Goal: Transaction & Acquisition: Obtain resource

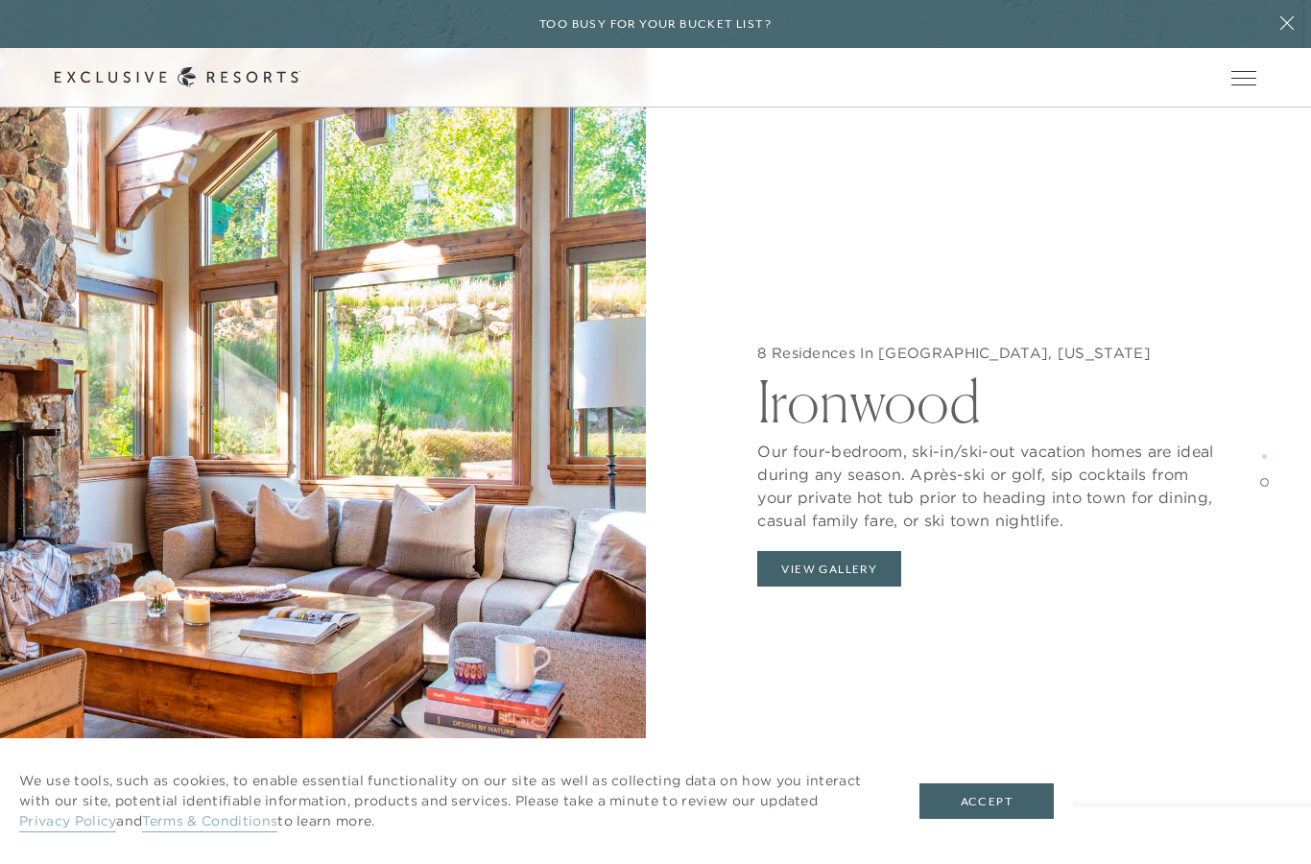
scroll to position [3446, 0]
click at [785, 568] on button "View Gallery" at bounding box center [829, 569] width 144 height 36
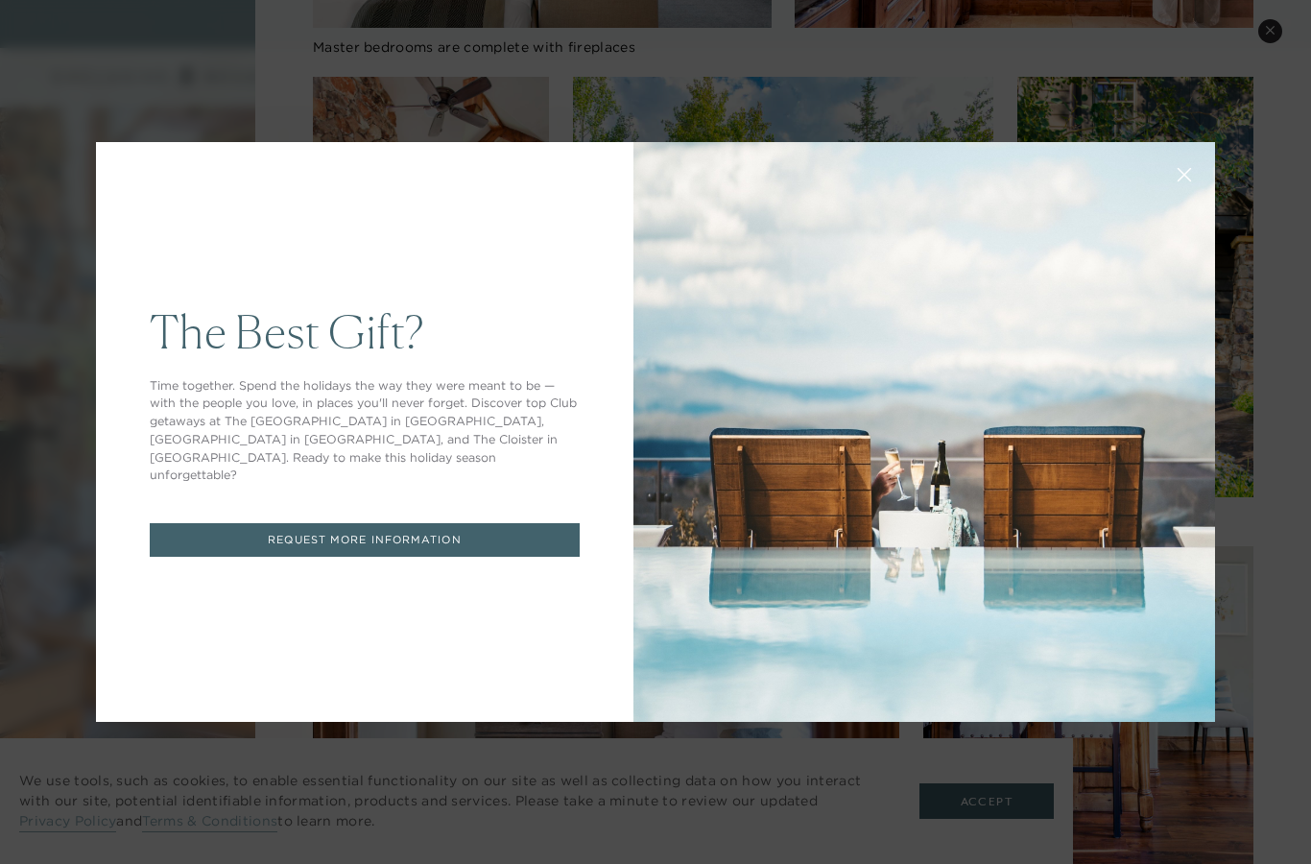
scroll to position [838, 0]
click at [426, 545] on div "The Best Gift? Time together. Spend the holidays the way they were meant to be …" at bounding box center [364, 432] width 537 height 580
click at [345, 557] on link "REQUEST MORE INFORMATION" at bounding box center [365, 540] width 430 height 34
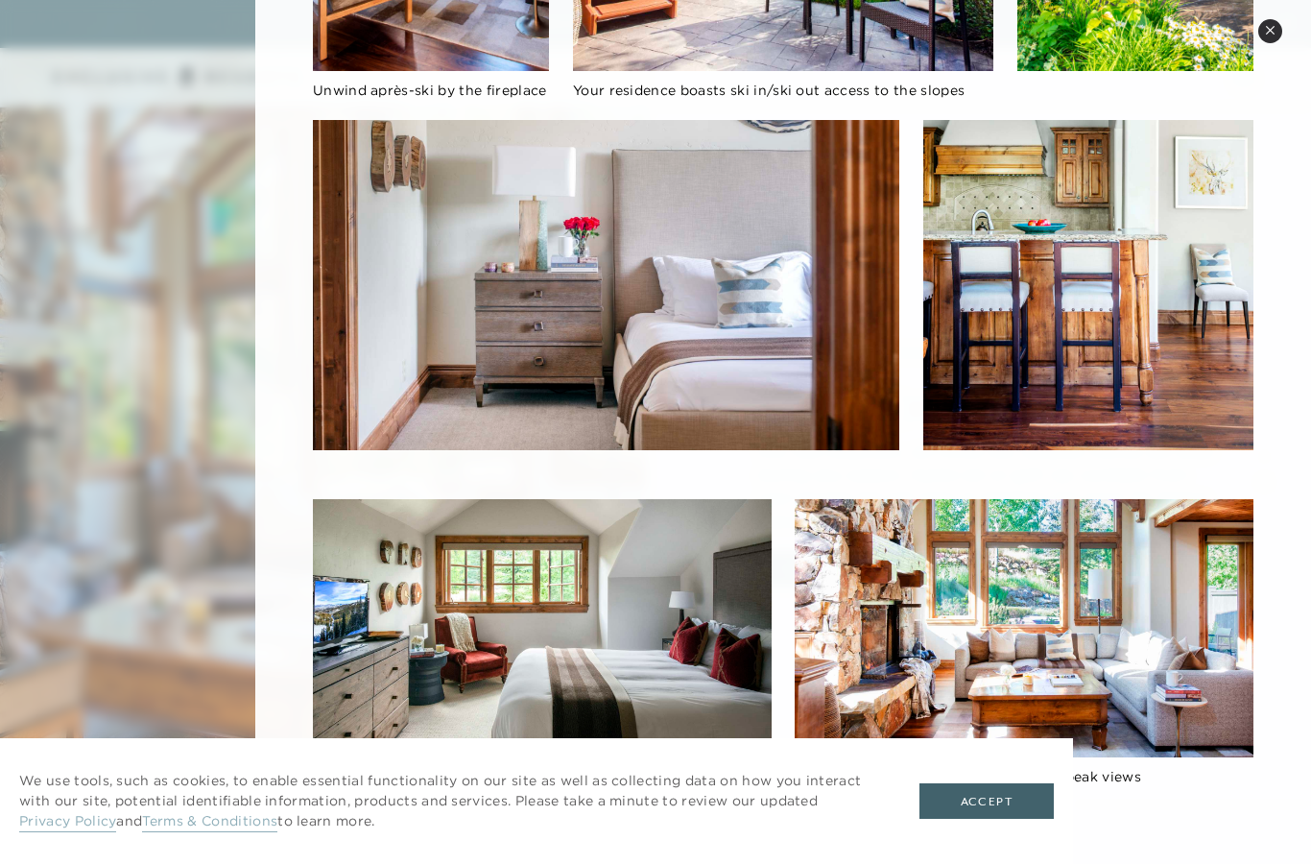
scroll to position [1263, 0]
click at [989, 805] on button "Accept" at bounding box center [986, 801] width 134 height 36
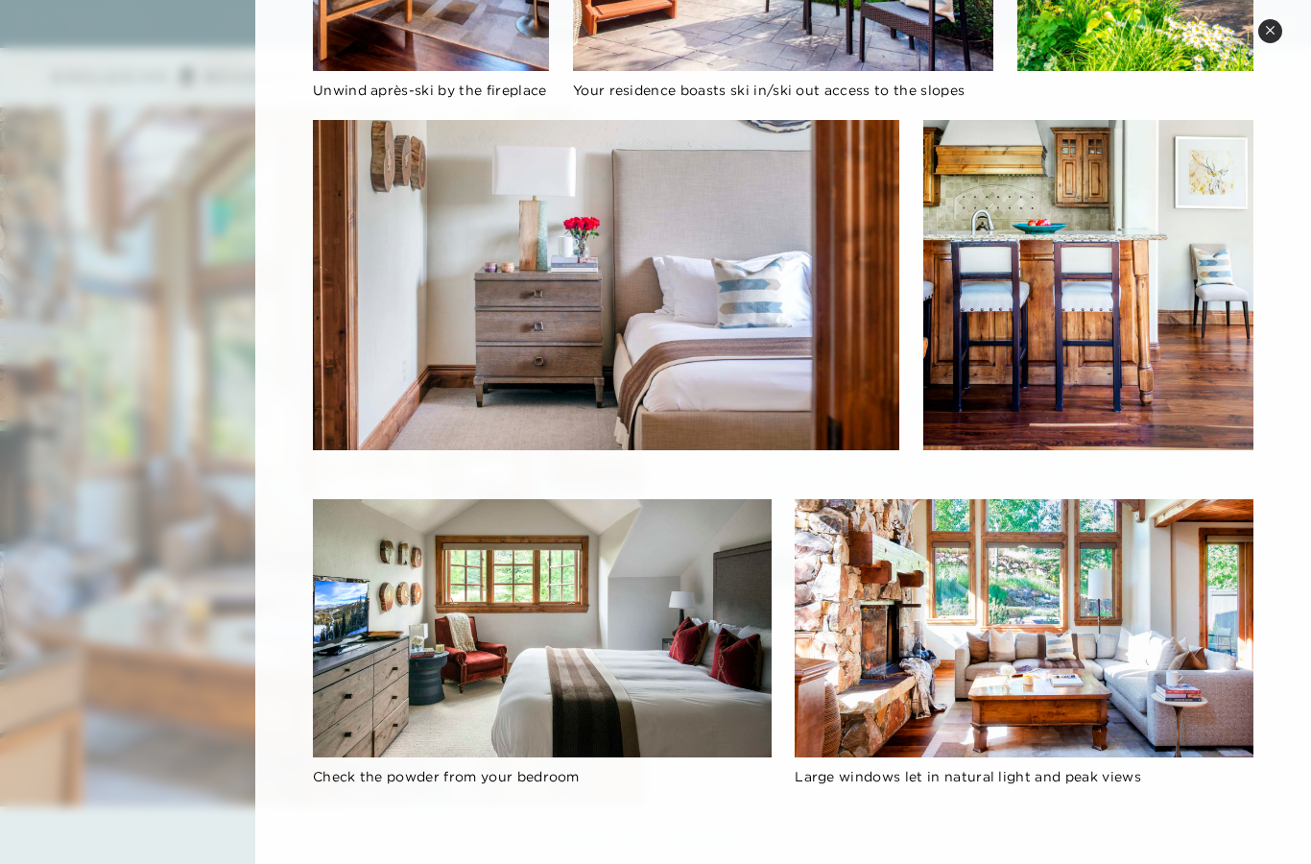
click at [1046, 675] on img at bounding box center [1023, 628] width 459 height 258
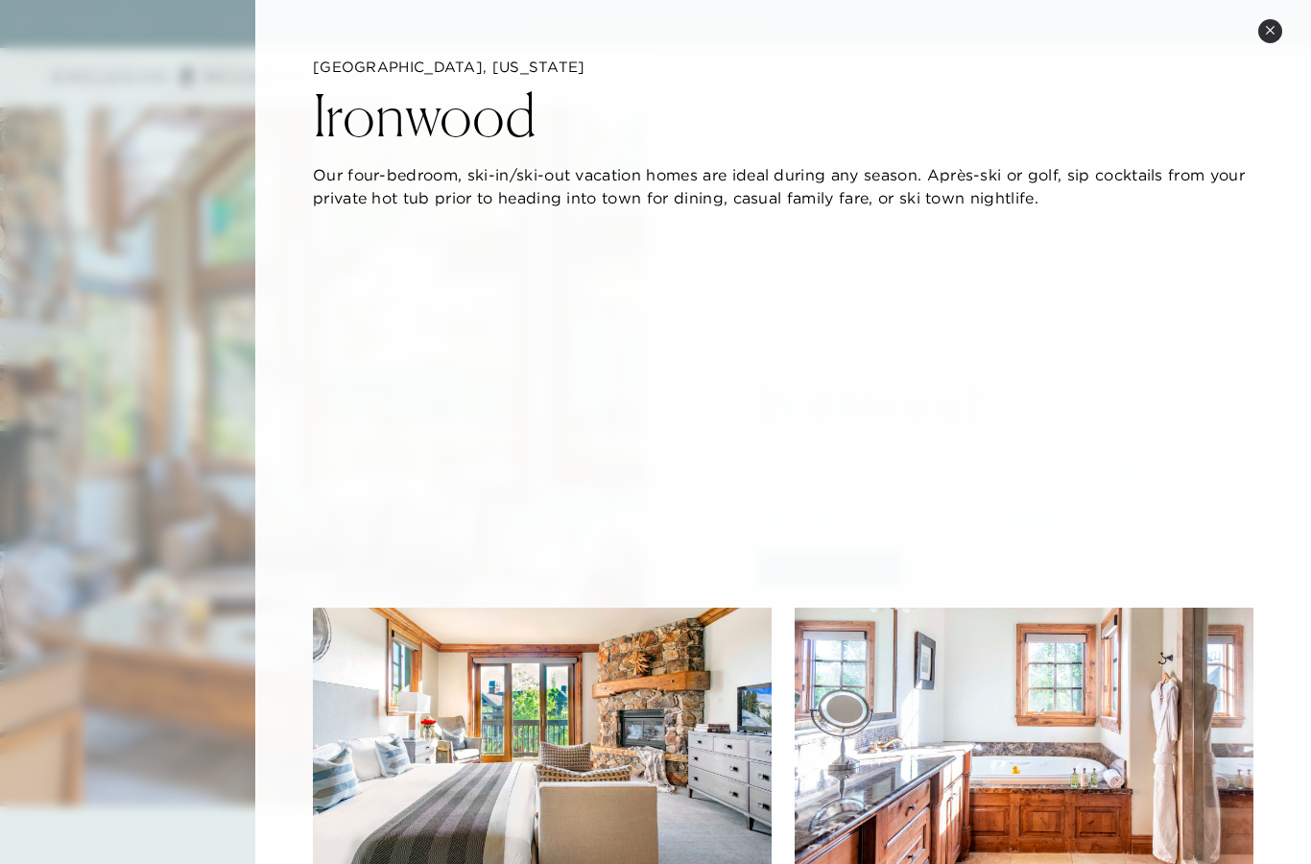
scroll to position [0, 0]
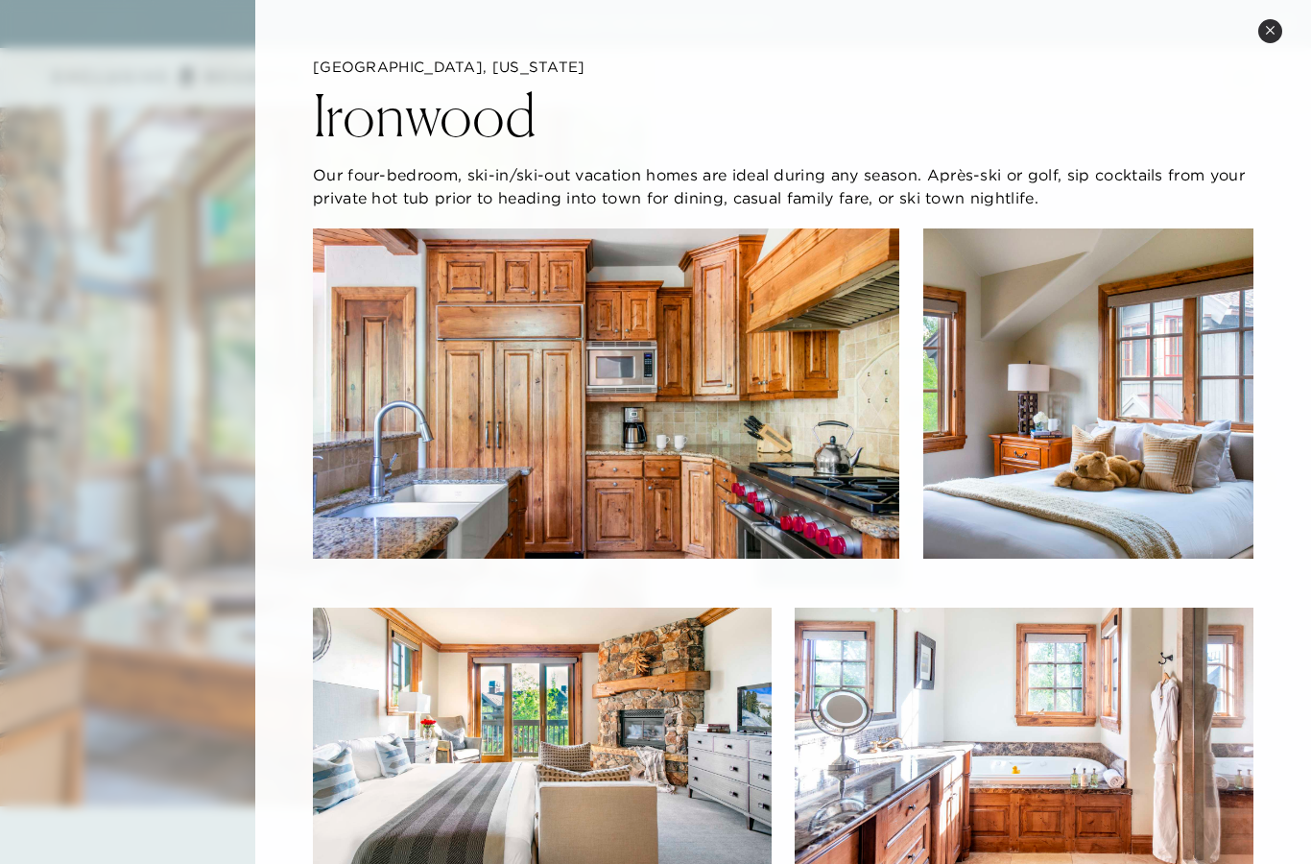
click at [693, 509] on img at bounding box center [606, 393] width 587 height 330
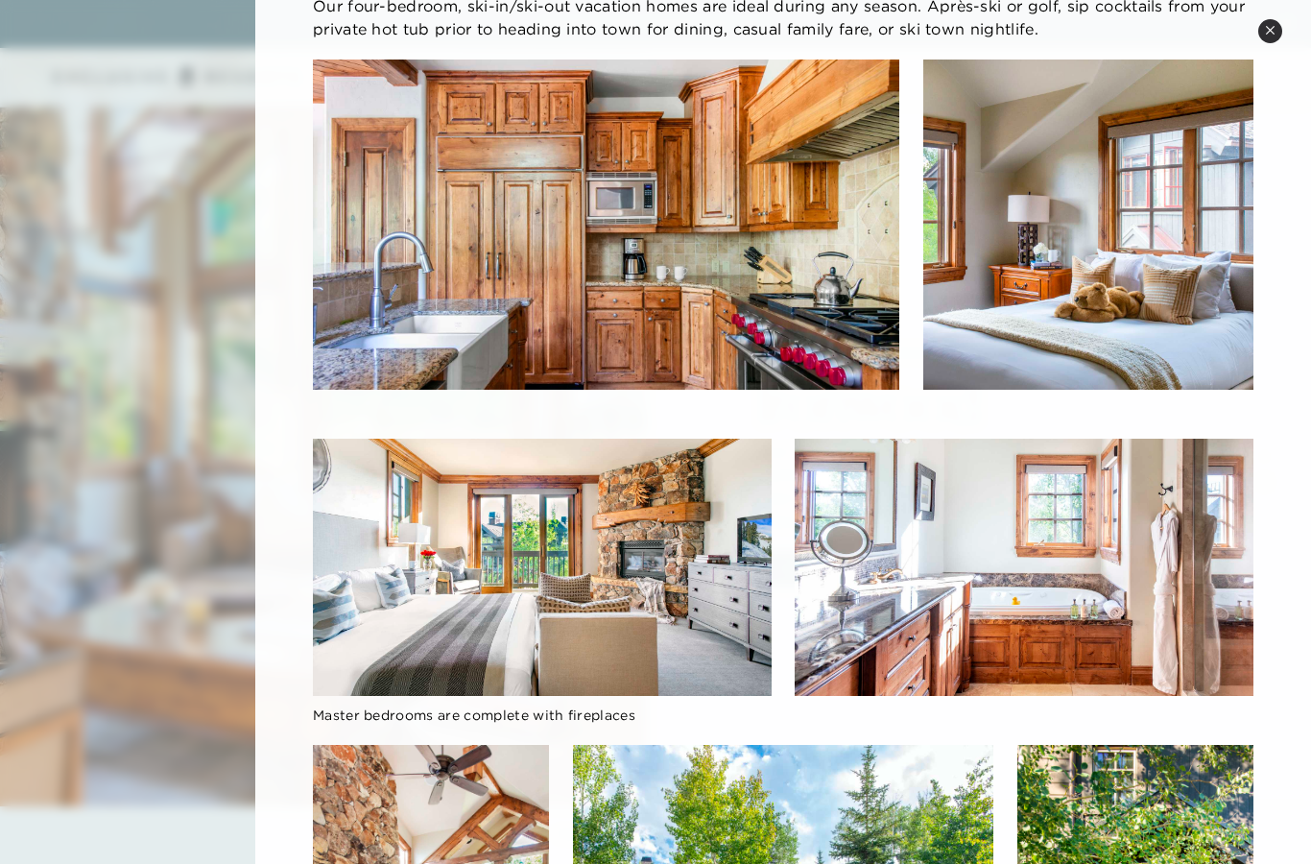
scroll to position [131, 0]
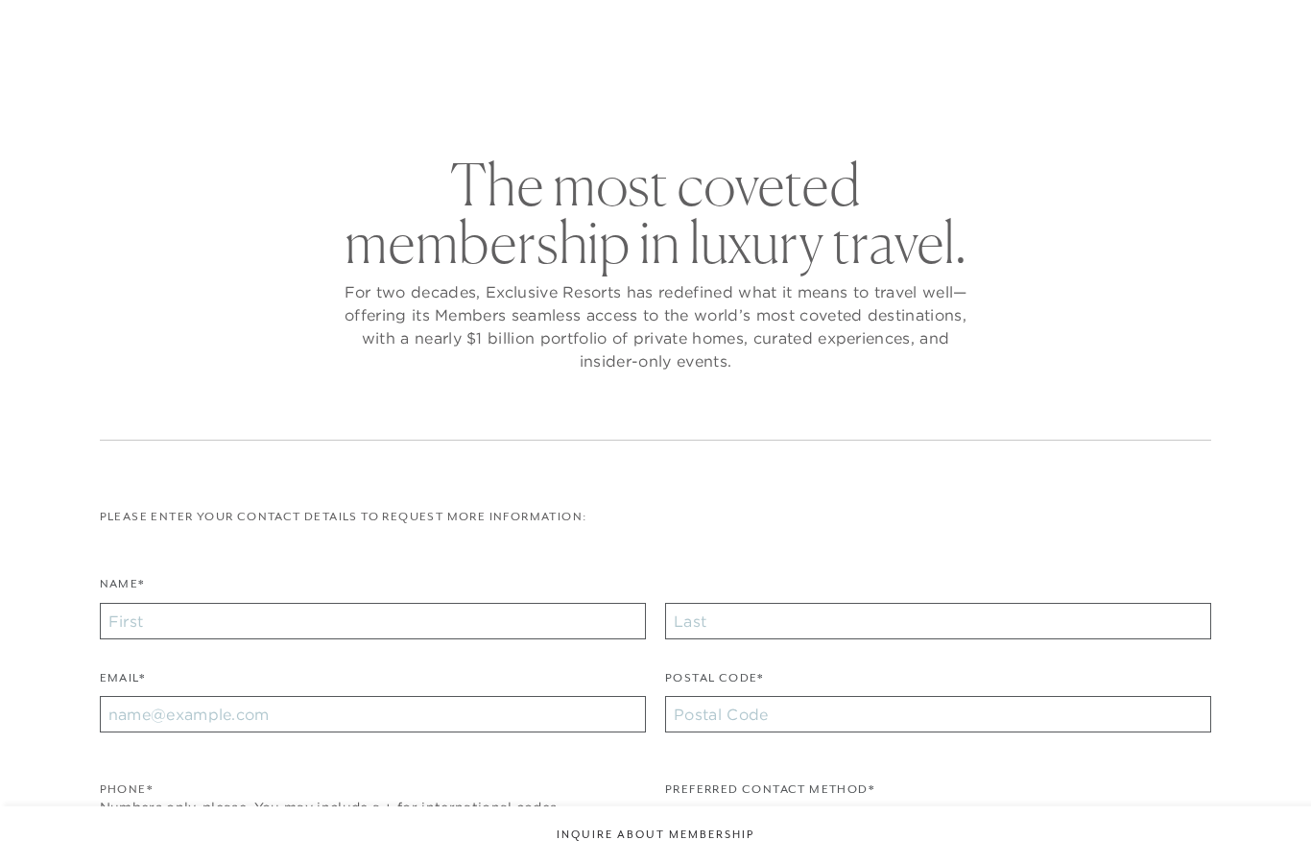
checkbox input "false"
